Goal: Transaction & Acquisition: Purchase product/service

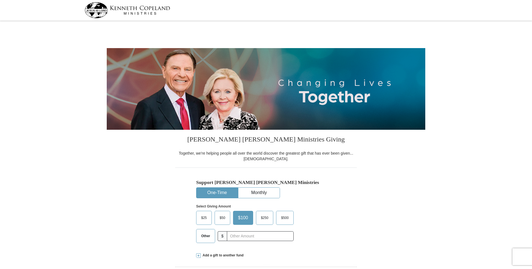
select select "[GEOGRAPHIC_DATA]"
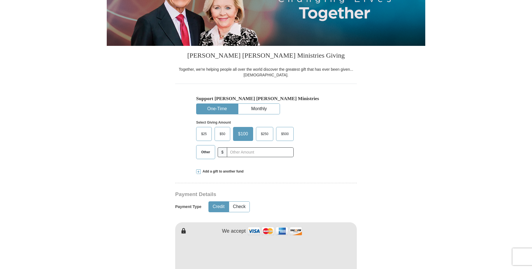
click at [202, 154] on span "Other" at bounding box center [205, 152] width 15 height 8
click at [0, 0] on input "Other" at bounding box center [0, 0] width 0 height 0
click at [198, 172] on span at bounding box center [198, 171] width 4 height 4
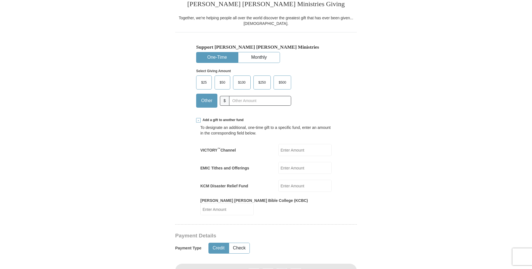
scroll to position [140, 0]
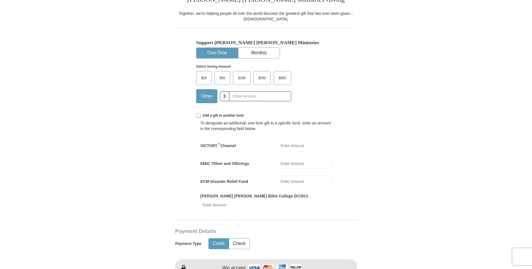
click at [302, 164] on input "EMIC Tithes and Offerings" at bounding box center [304, 163] width 53 height 12
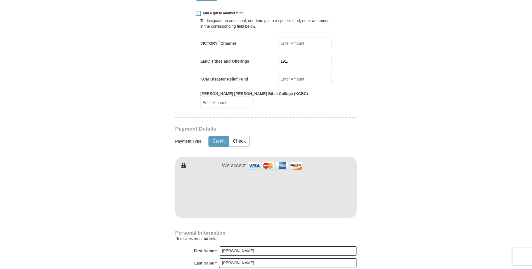
scroll to position [251, 0]
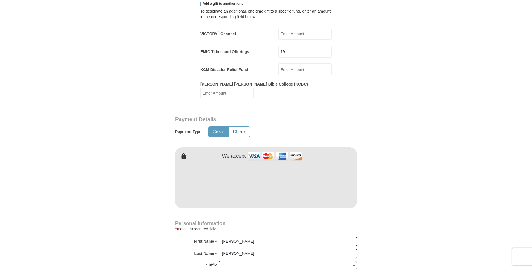
type input "191."
click at [239, 128] on button "Check" at bounding box center [239, 131] width 20 height 10
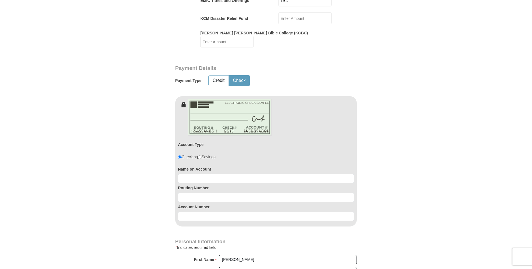
scroll to position [307, 0]
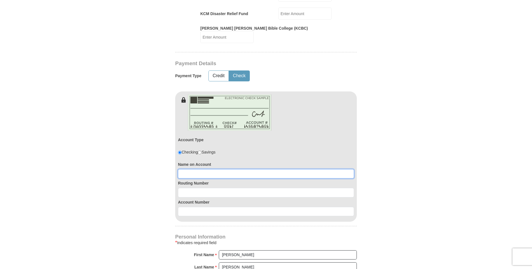
click at [253, 169] on input at bounding box center [266, 173] width 176 height 9
type input "[PERSON_NAME]"
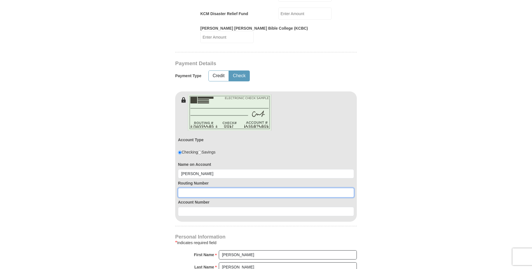
click at [253, 190] on input at bounding box center [266, 192] width 176 height 9
type input "111000025"
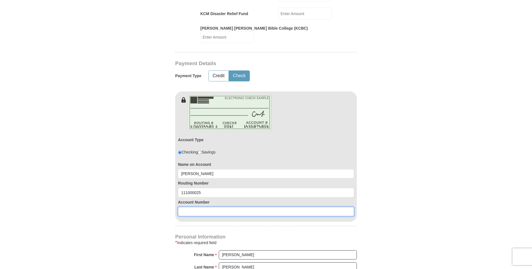
click at [242, 207] on input at bounding box center [266, 211] width 176 height 9
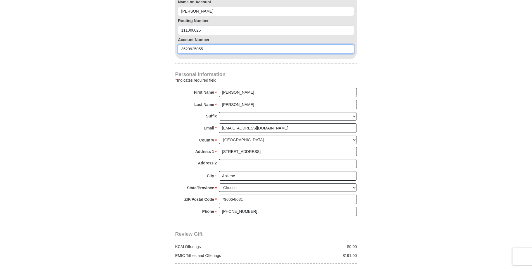
scroll to position [530, 0]
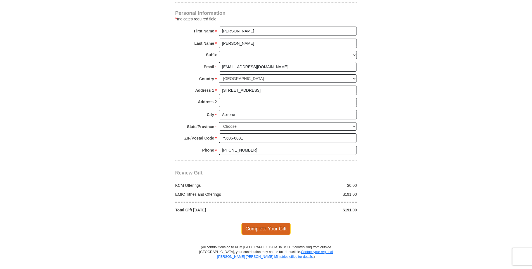
type input "3620925055"
click at [255, 227] on span "Complete Your Gift" at bounding box center [265, 228] width 49 height 12
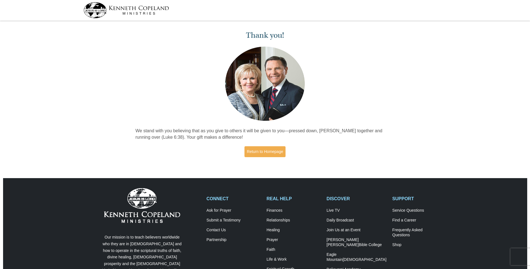
click at [147, 6] on img at bounding box center [125, 10] width 85 height 16
